Goal: Task Accomplishment & Management: Manage account settings

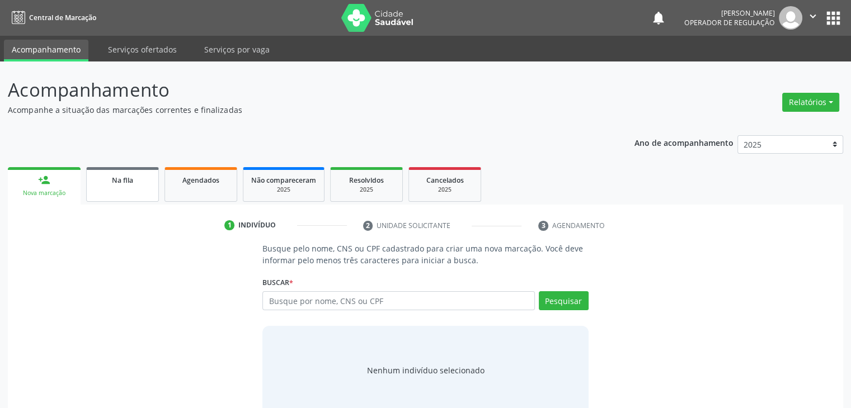
click at [120, 194] on link "Na fila" at bounding box center [122, 184] width 73 height 35
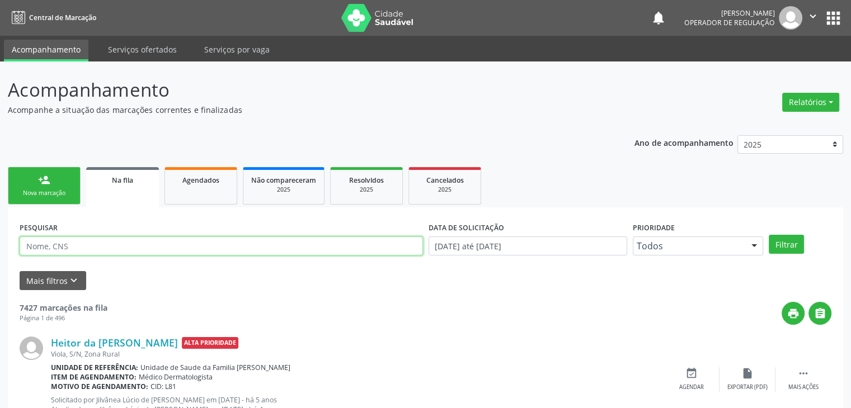
click at [85, 244] on input "text" at bounding box center [221, 246] width 403 height 19
type input "[PERSON_NAME]"
click at [768, 235] on button "Filtrar" at bounding box center [785, 244] width 35 height 19
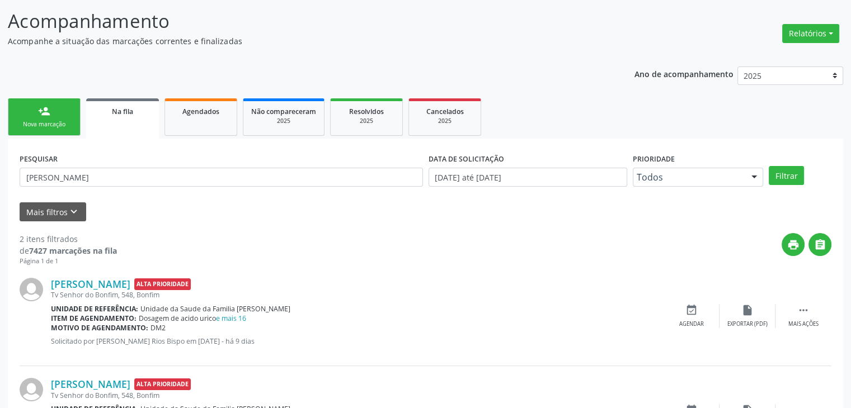
scroll to position [145, 0]
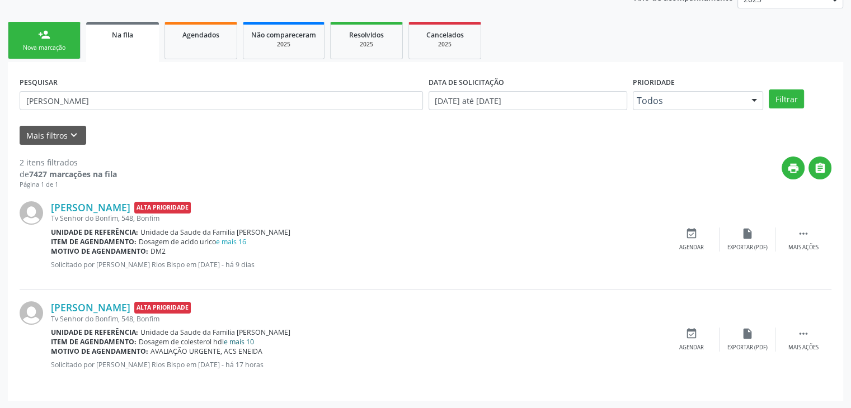
click at [248, 341] on link "e mais 10" at bounding box center [239, 342] width 30 height 10
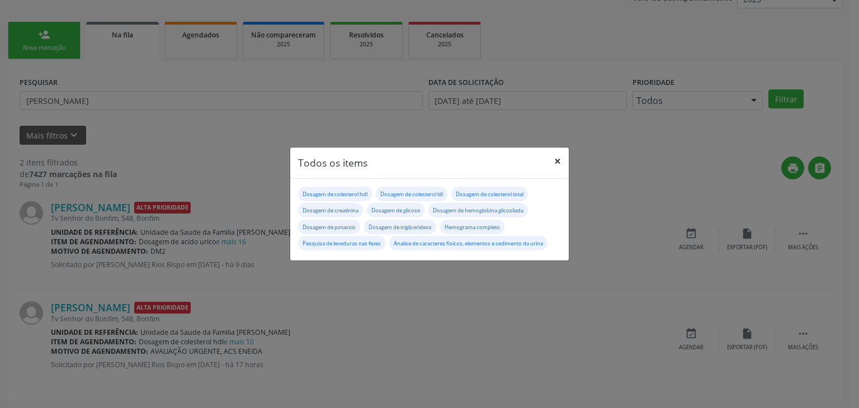
click at [557, 159] on button "×" at bounding box center [557, 161] width 22 height 27
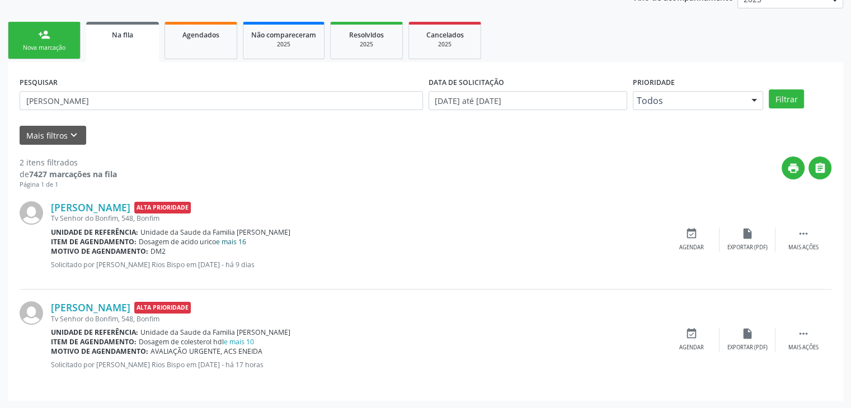
click at [233, 241] on link "e mais 16" at bounding box center [231, 242] width 30 height 10
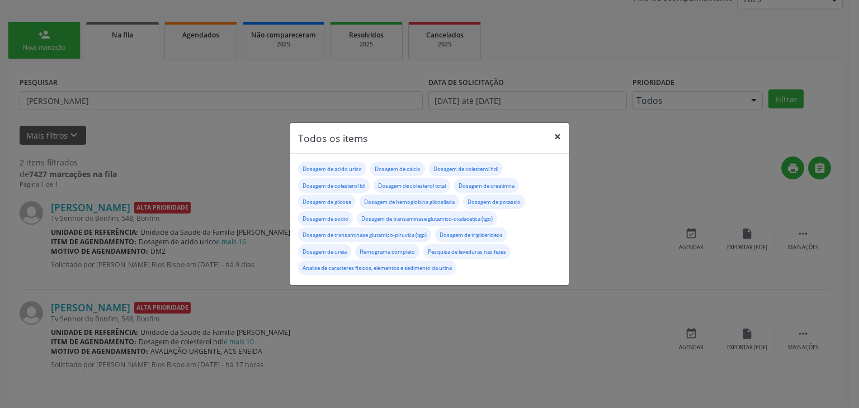
click at [553, 130] on button "×" at bounding box center [557, 136] width 22 height 27
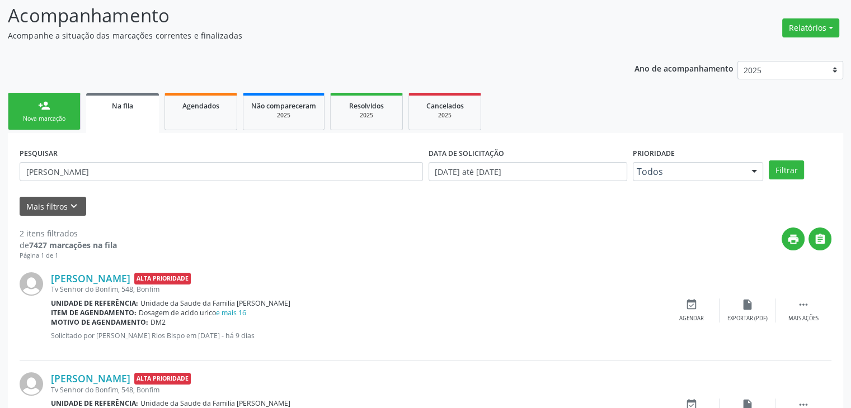
scroll to position [0, 0]
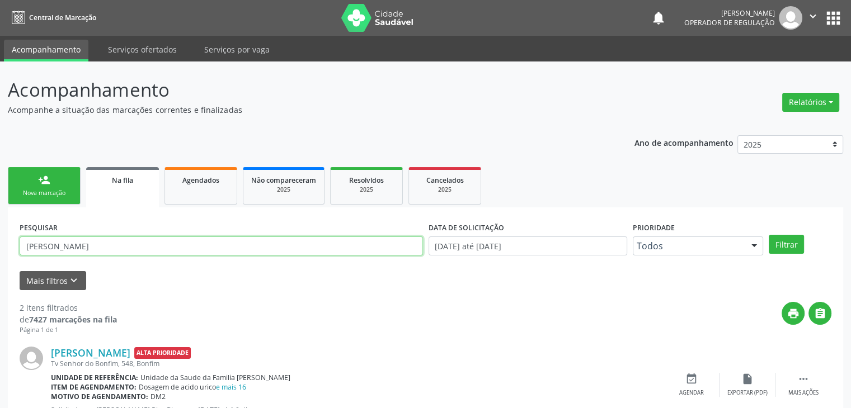
drag, startPoint x: 142, startPoint y: 242, endPoint x: 0, endPoint y: 263, distance: 143.6
click at [0, 263] on div "Acompanhamento Acompanhe a situação das marcações correntes e finalizadas Relat…" at bounding box center [425, 308] width 851 height 493
type input "[PERSON_NAME]"
click at [768, 235] on button "Filtrar" at bounding box center [785, 244] width 35 height 19
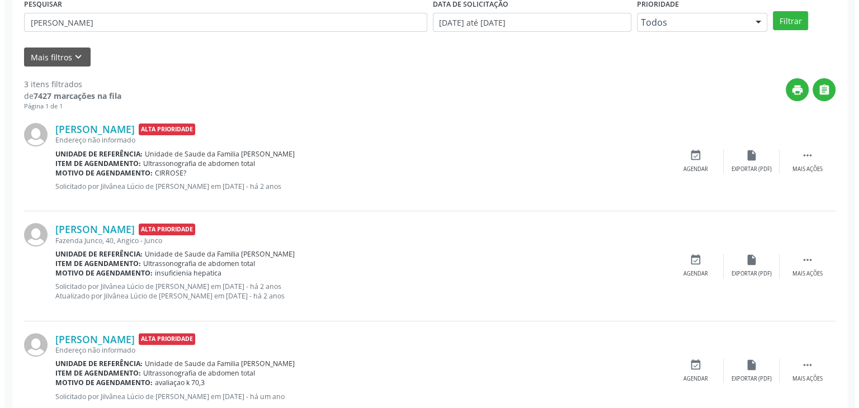
scroll to position [255, 0]
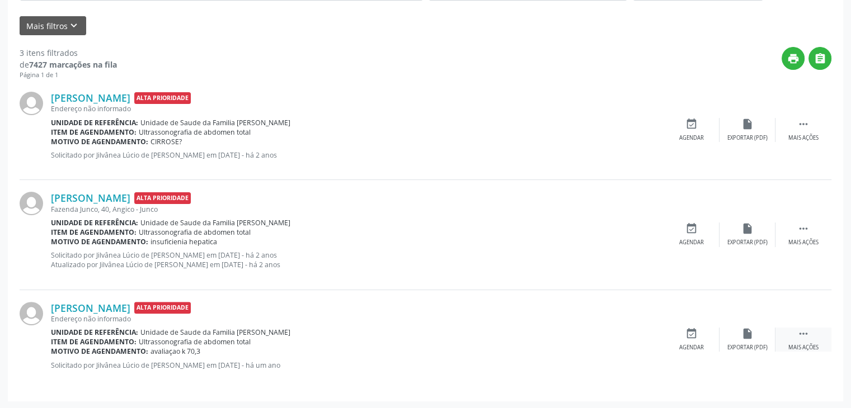
click at [799, 344] on div "Mais ações" at bounding box center [803, 348] width 30 height 8
click at [686, 339] on div "cancel Cancelar" at bounding box center [691, 340] width 56 height 24
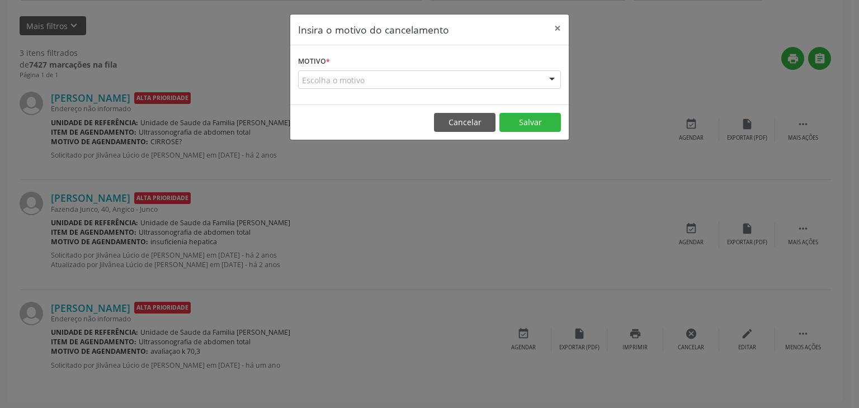
click at [367, 76] on div "Escolha o motivo" at bounding box center [429, 79] width 263 height 19
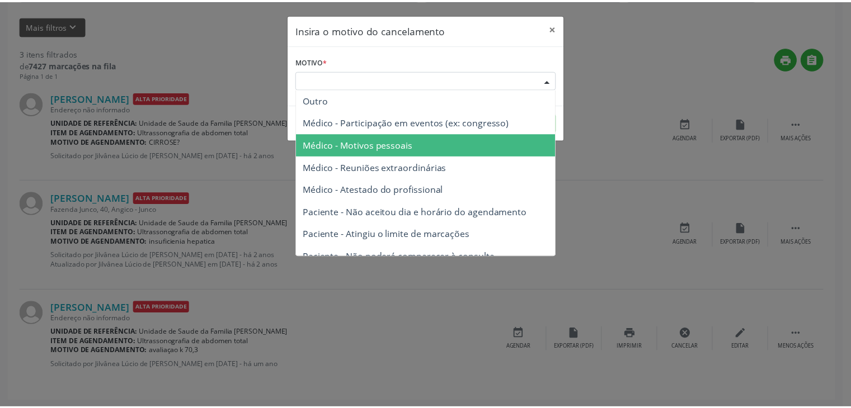
scroll to position [56, 0]
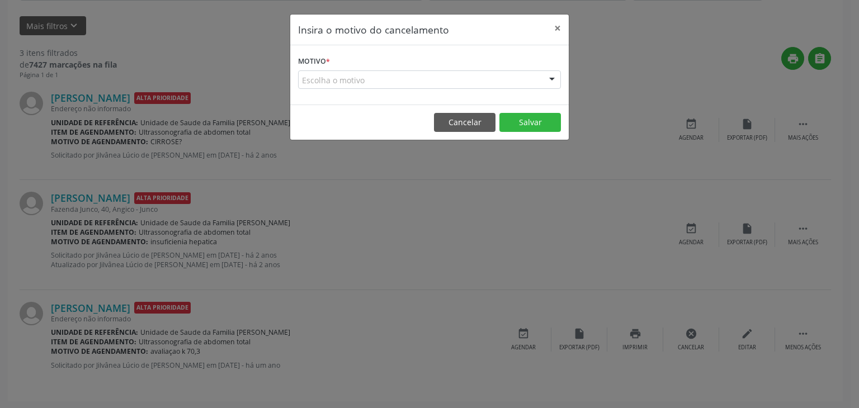
click at [675, 164] on div "Insira o motivo do cancelamento × Motivo * Escolha o motivo Outro Médico - Part…" at bounding box center [429, 204] width 859 height 408
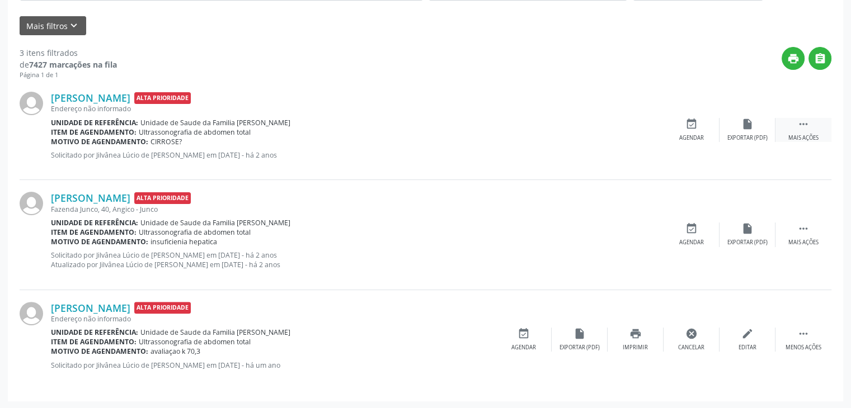
click at [814, 134] on div "Mais ações" at bounding box center [803, 138] width 30 height 8
click at [702, 134] on div "Cancelar" at bounding box center [691, 138] width 26 height 8
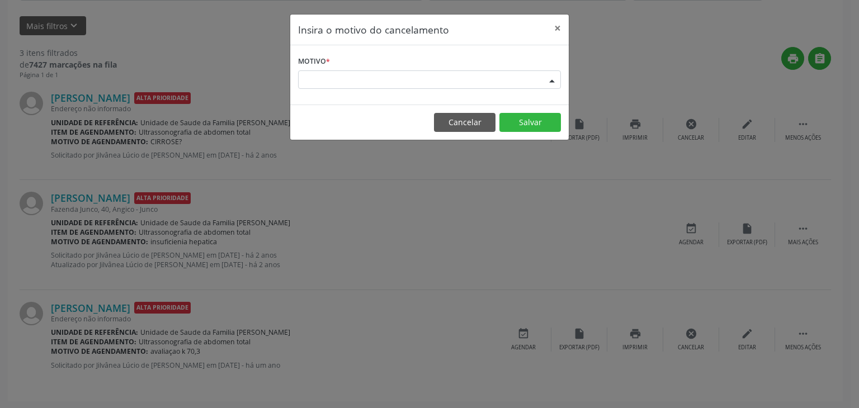
click at [503, 77] on div "Escolha o motivo" at bounding box center [429, 79] width 263 height 19
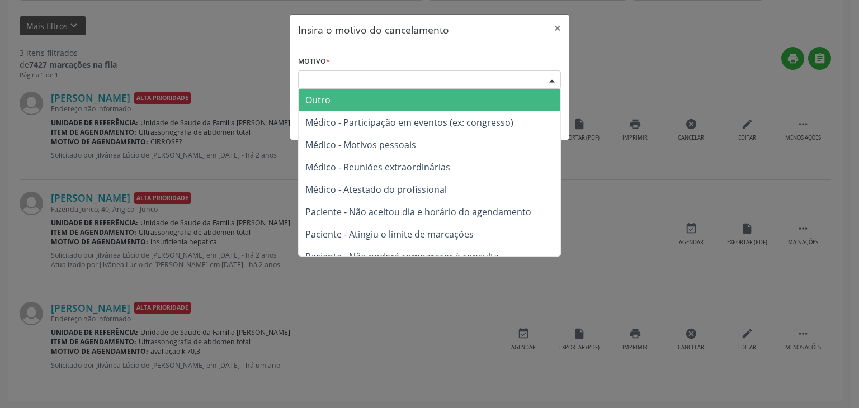
click at [492, 93] on span "Outro" at bounding box center [430, 100] width 262 height 22
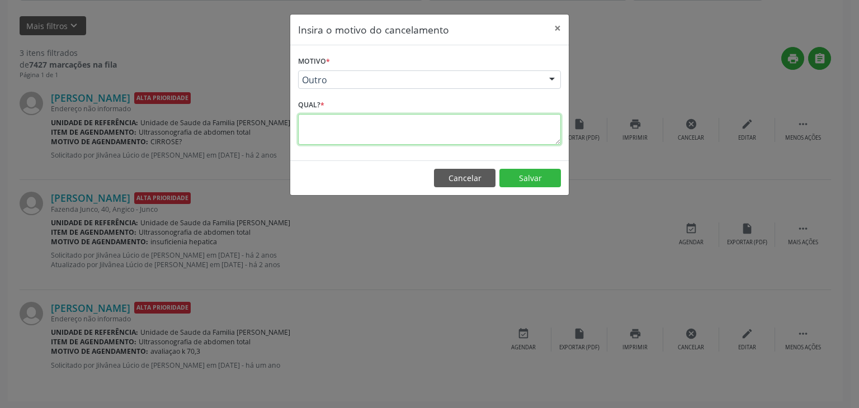
click at [439, 130] on textarea at bounding box center [429, 129] width 263 height 31
click at [560, 32] on button "×" at bounding box center [557, 28] width 22 height 27
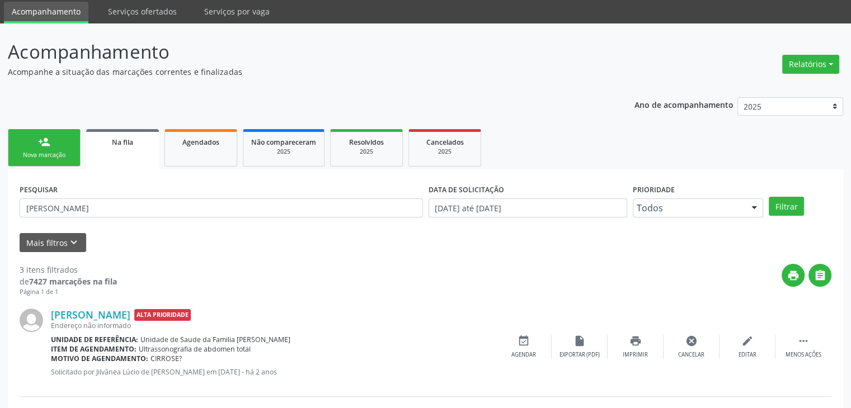
scroll to position [0, 0]
